Goal: Book appointment/travel/reservation

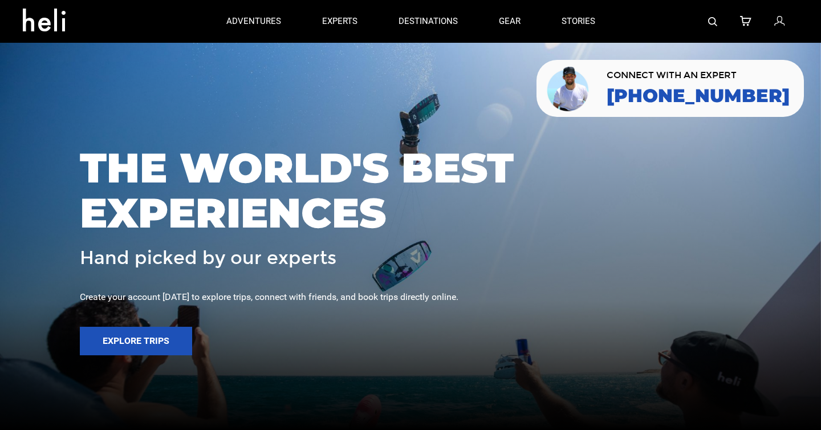
click at [351, 179] on span "THE WORLD'S BEST EXPERIENCES" at bounding box center [410, 190] width 661 height 90
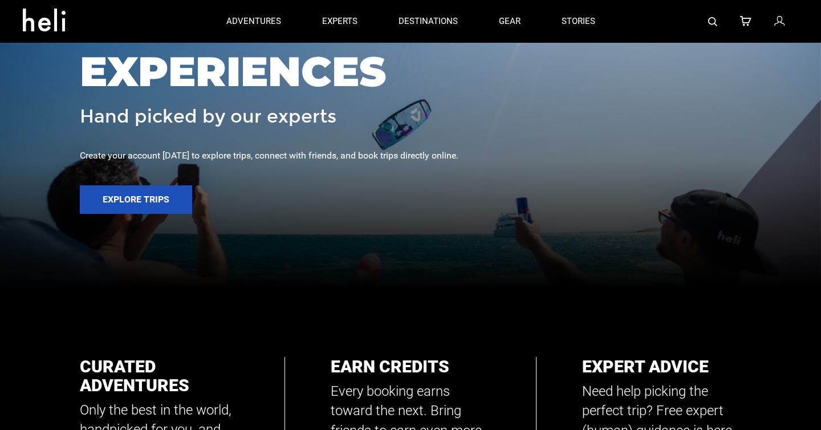
scroll to position [23, 0]
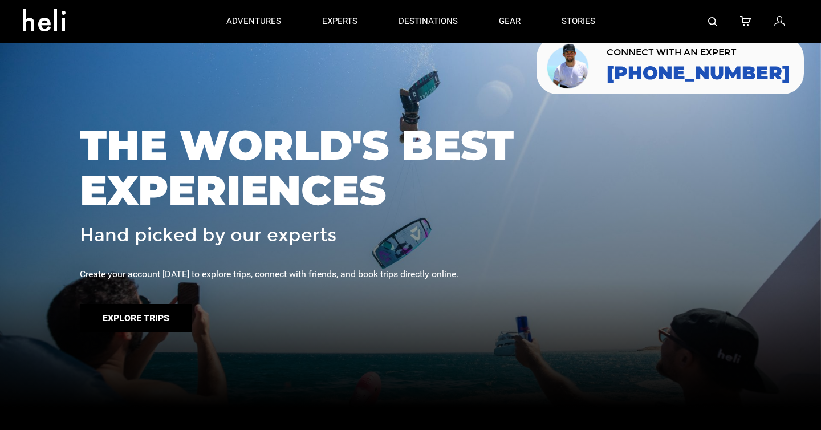
click at [132, 320] on button "Explore Trips" at bounding box center [136, 318] width 112 height 29
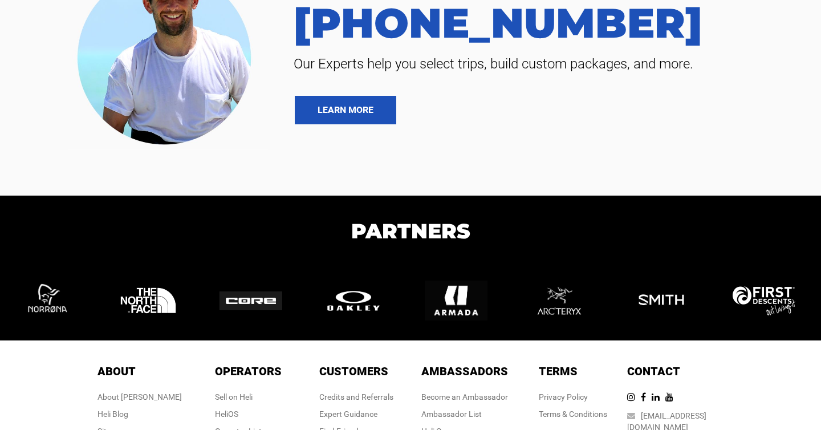
scroll to position [298, 0]
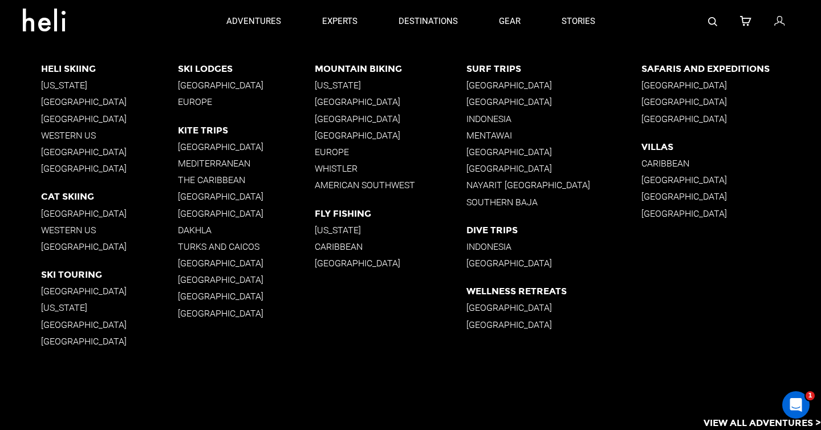
click at [503, 86] on p "[GEOGRAPHIC_DATA]" at bounding box center [553, 85] width 175 height 11
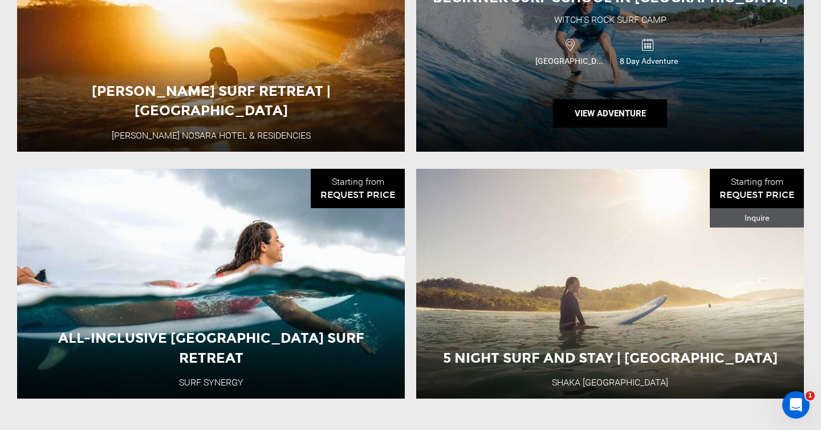
scroll to position [1085, 0]
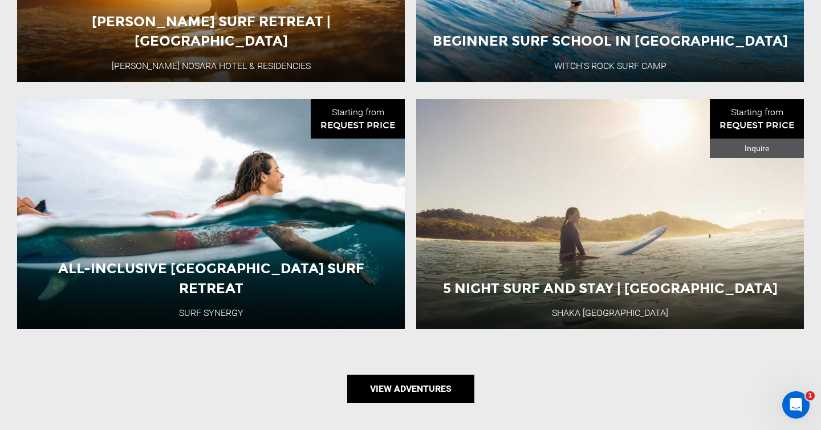
click at [394, 381] on link "View Adventures" at bounding box center [410, 389] width 127 height 29
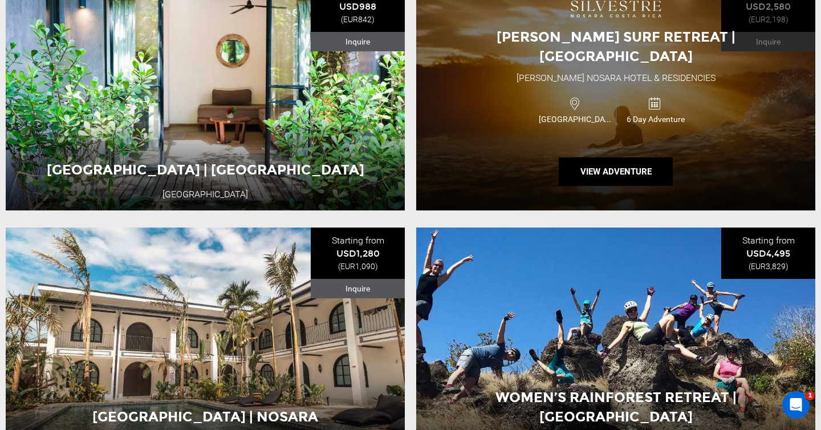
scroll to position [2543, 0]
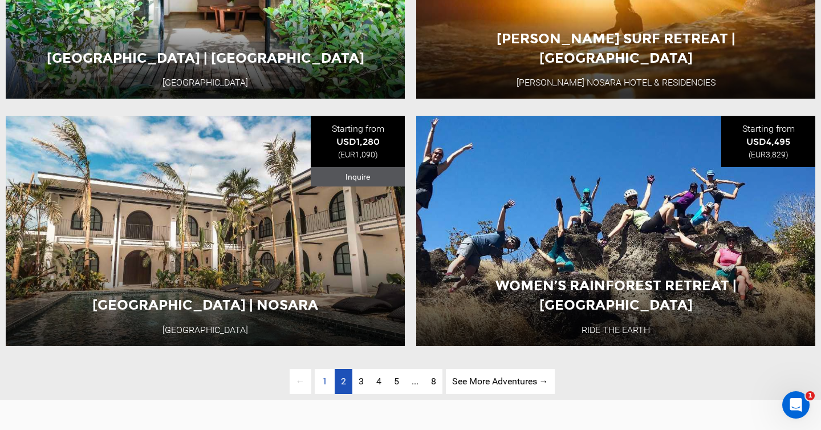
click at [344, 379] on span "2" at bounding box center [343, 381] width 5 height 11
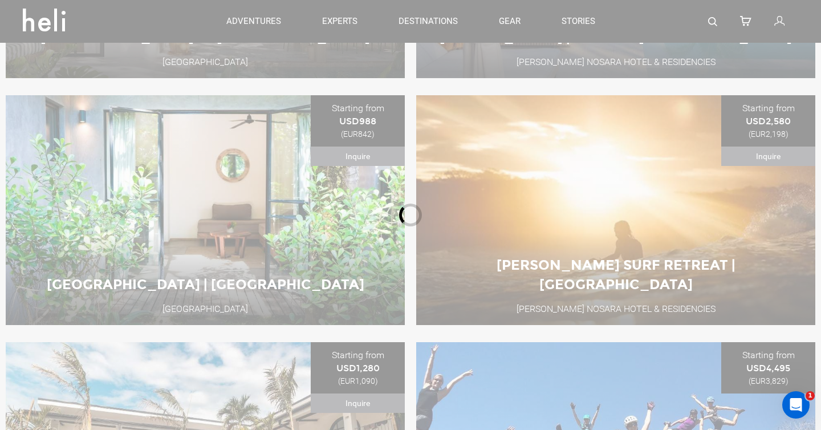
type input "Surf"
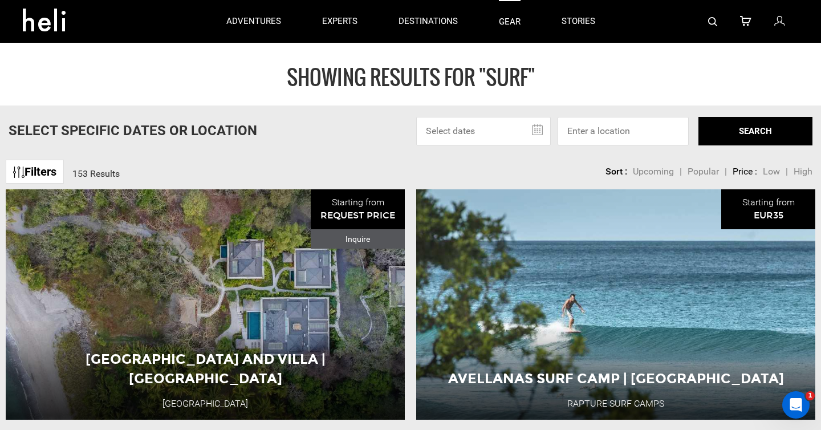
click at [513, 21] on link "gear" at bounding box center [510, 21] width 22 height 43
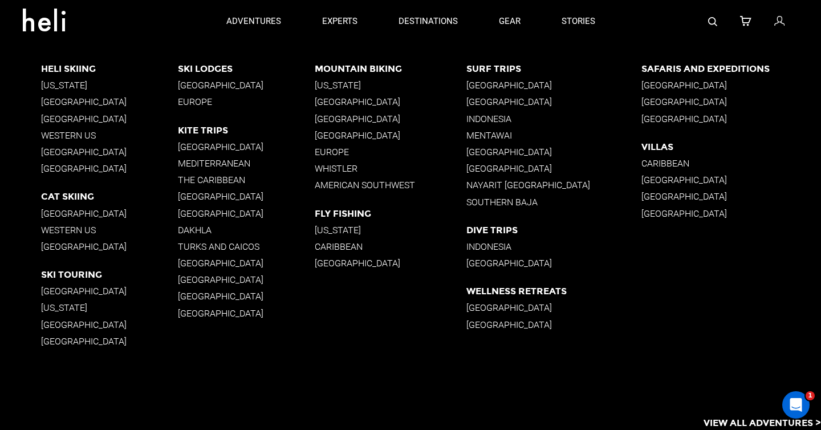
click at [489, 263] on p "[GEOGRAPHIC_DATA]" at bounding box center [553, 263] width 175 height 11
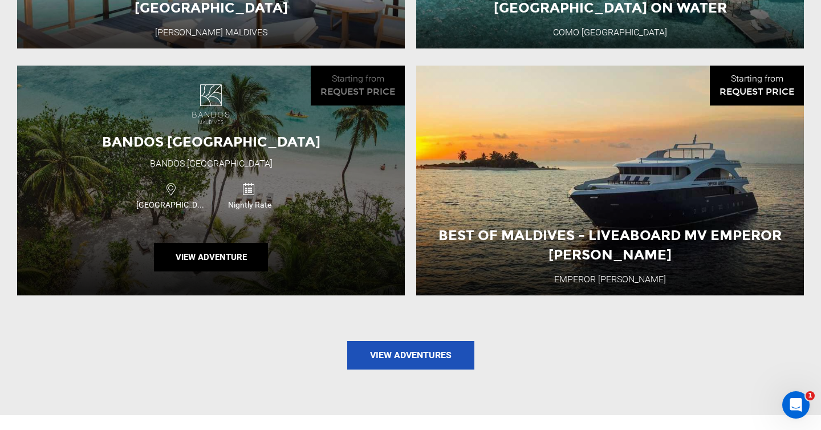
scroll to position [1340, 0]
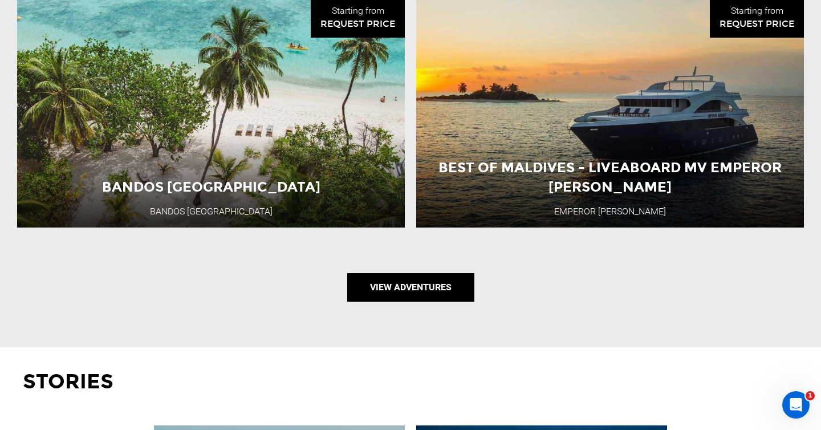
click at [400, 275] on link "View Adventures" at bounding box center [410, 287] width 127 height 29
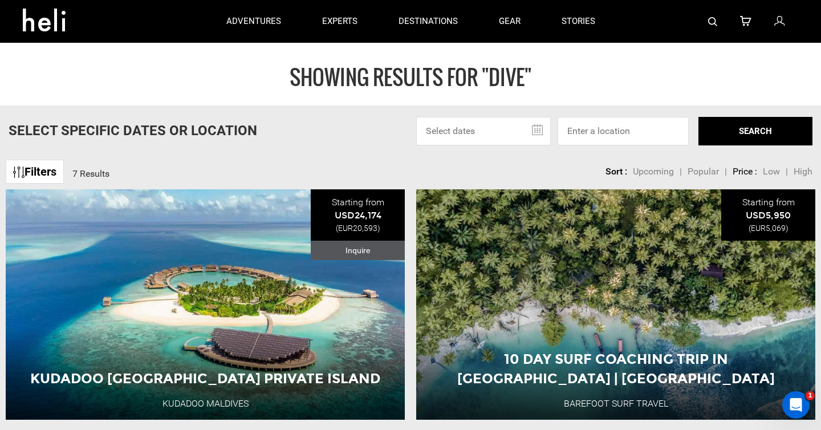
click at [712, 19] on img at bounding box center [712, 21] width 9 height 9
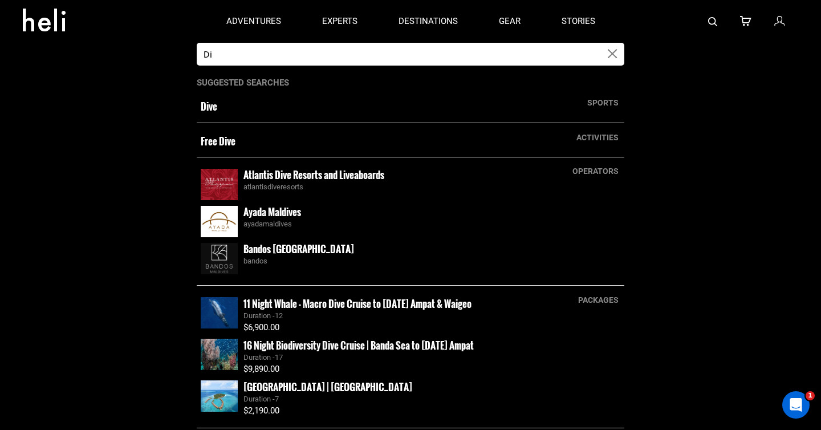
type input "D"
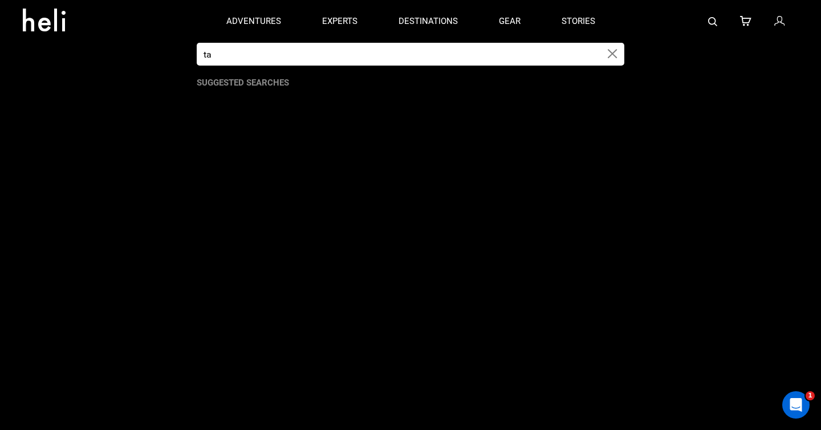
type input "t"
